Goal: Transaction & Acquisition: Purchase product/service

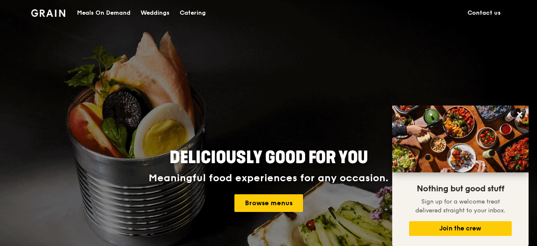
click at [192, 13] on div "Catering" at bounding box center [193, 12] width 26 height 25
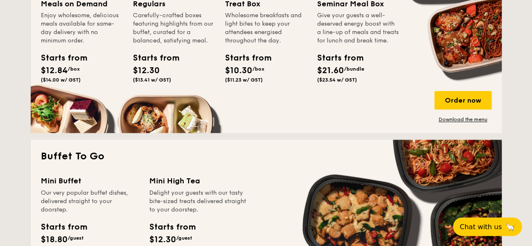
scroll to position [673, 0]
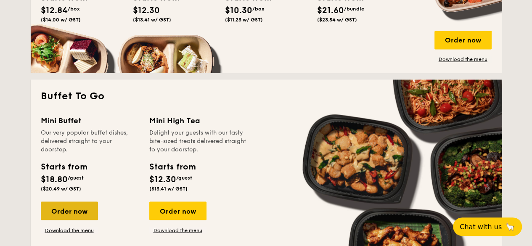
click at [80, 210] on div "Order now" at bounding box center [69, 210] width 57 height 19
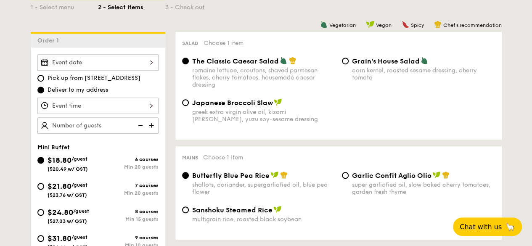
scroll to position [252, 0]
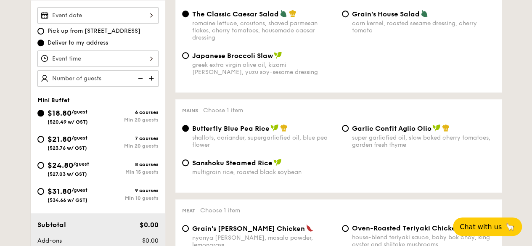
click at [39, 196] on div "$31.80 /guest ($34.66 w/ GST)" at bounding box center [67, 194] width 61 height 18
click at [39, 195] on input "$31.80 /guest ($34.66 w/ GST) 9 courses Min 10 guests" at bounding box center [40, 191] width 7 height 7
radio input "true"
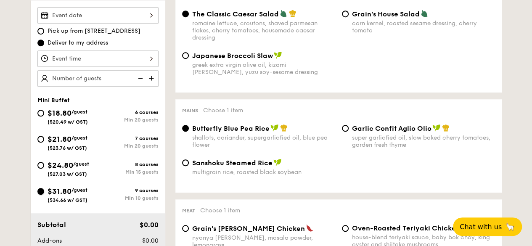
radio input "false"
radio input "true"
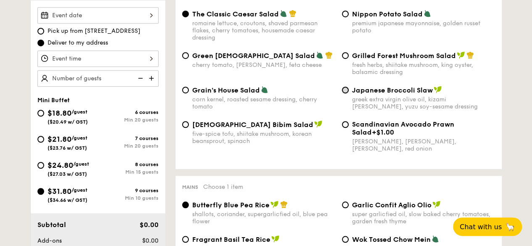
click at [346, 93] on input "Japanese Broccoli Slaw greek extra virgin olive oil, kizami [PERSON_NAME], yuzu…" at bounding box center [345, 90] width 7 height 7
radio input "true"
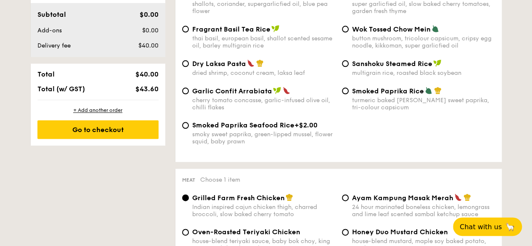
scroll to position [547, 0]
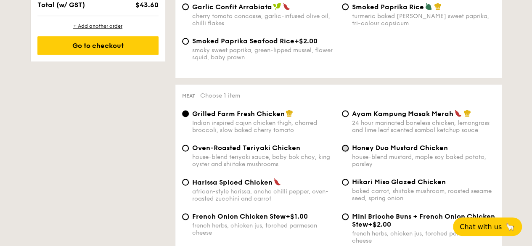
click at [345, 150] on input "Honey Duo Mustard Chicken house-blend mustard, maple soy baked potato, parsley" at bounding box center [345, 148] width 7 height 7
radio input "true"
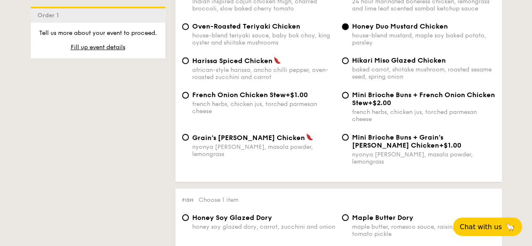
scroll to position [715, 0]
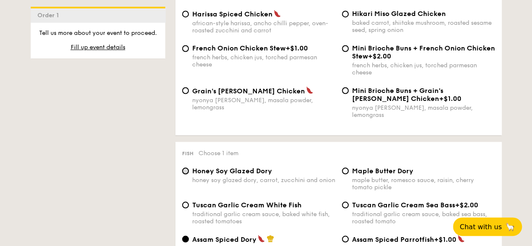
click at [186, 169] on input "Honey Soy Glazed Dory honey soy glazed dory, carrot, zucchini and onion" at bounding box center [185, 170] width 7 height 7
radio input "true"
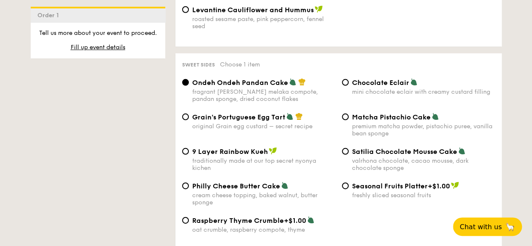
scroll to position [1219, 0]
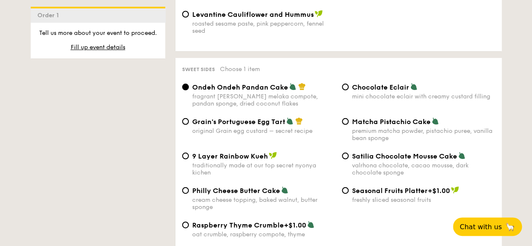
click at [346, 154] on div "Satilia Chocolate Mousse Cake valrhona chocolate, cacao mousse, dark chocolate …" at bounding box center [418, 164] width 160 height 24
click at [345, 153] on input "Satilia Chocolate Mousse Cake valrhona chocolate, cacao mousse, dark chocolate …" at bounding box center [345, 156] width 7 height 7
radio input "true"
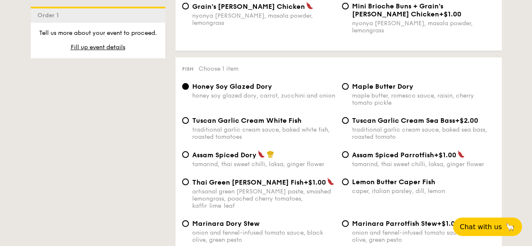
scroll to position [841, 0]
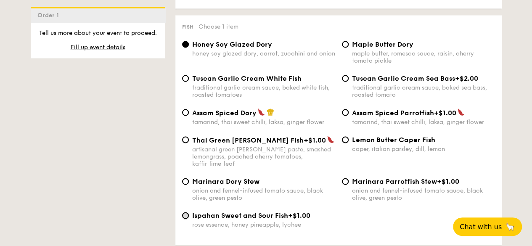
click at [188, 212] on input "Ispahan Sweet and Sour Fish +$1.00 rose essence, honey pineapple, lychee" at bounding box center [185, 215] width 7 height 7
radio input "true"
click at [187, 139] on input "Thai Green [PERSON_NAME] Fish +$1.00 artisanal green [PERSON_NAME] paste, smash…" at bounding box center [185, 140] width 7 height 7
radio input "true"
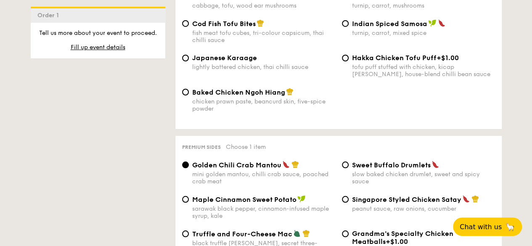
scroll to position [1472, 0]
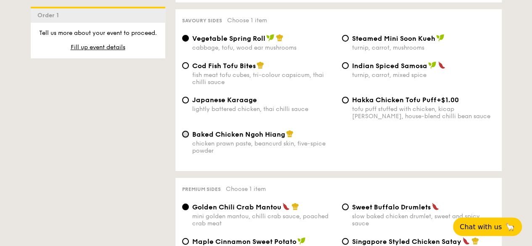
click at [187, 131] on input "Baked Chicken Ngoh Hiang chicken prawn paste, beancurd skin, five-spice powder" at bounding box center [185, 134] width 7 height 7
radio input "true"
click at [187, 35] on input "Vegetable Spring Roll cabbage, tofu, wood ear mushrooms" at bounding box center [185, 38] width 7 height 7
radio input "true"
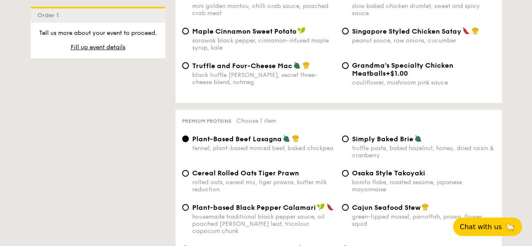
scroll to position [1766, 0]
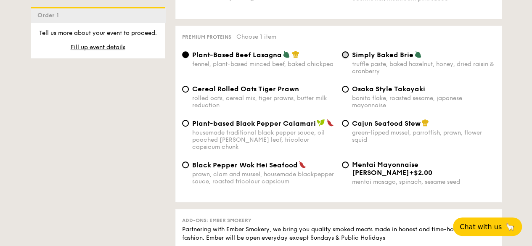
click at [344, 53] on input "Simply Baked Brie truffle paste, baked hazelnut, honey, dried raisin & cranberry" at bounding box center [345, 54] width 7 height 7
radio input "true"
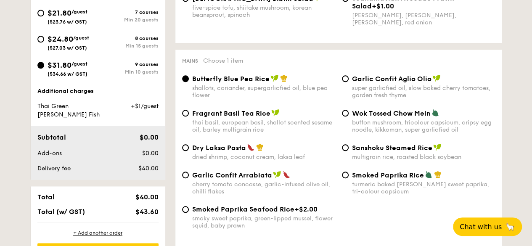
scroll to position [168, 0]
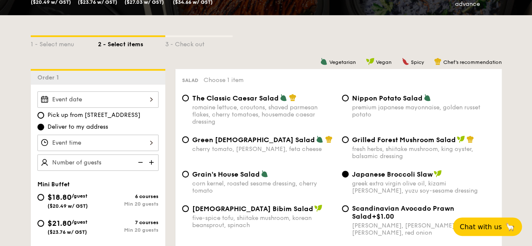
click at [143, 95] on div at bounding box center [97, 99] width 121 height 16
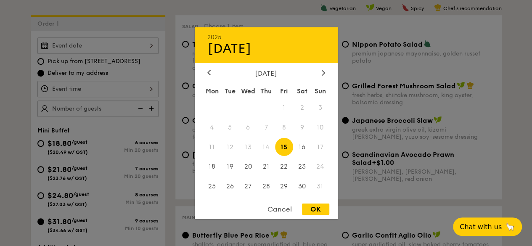
scroll to position [252, 0]
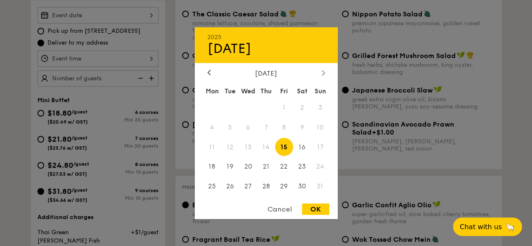
click at [323, 72] on icon at bounding box center [323, 72] width 3 height 5
click at [207, 72] on icon at bounding box center [208, 72] width 3 height 5
click at [500, 41] on div at bounding box center [266, 123] width 532 height 246
